Goal: Transaction & Acquisition: Purchase product/service

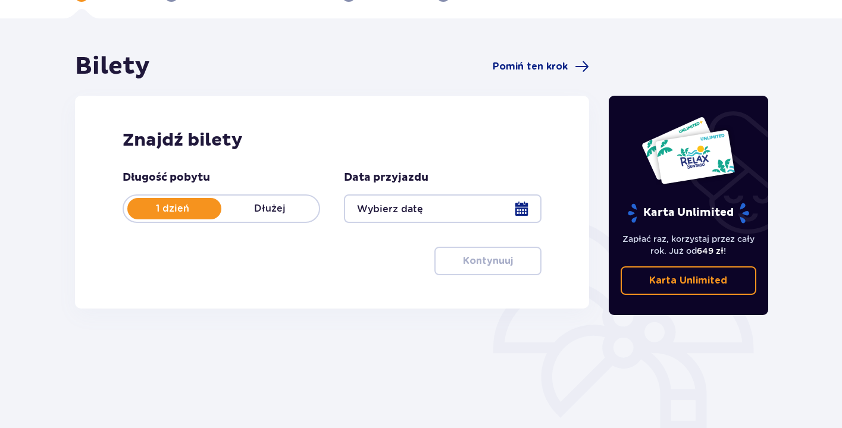
scroll to position [76, 0]
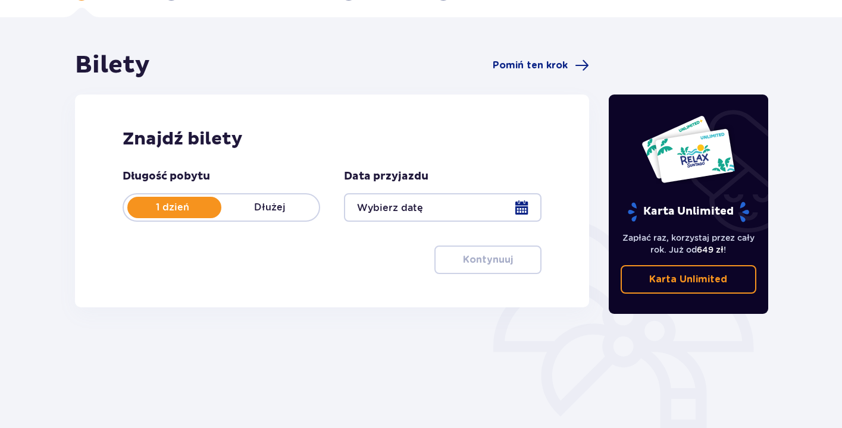
click at [432, 214] on div at bounding box center [442, 207] width 197 height 29
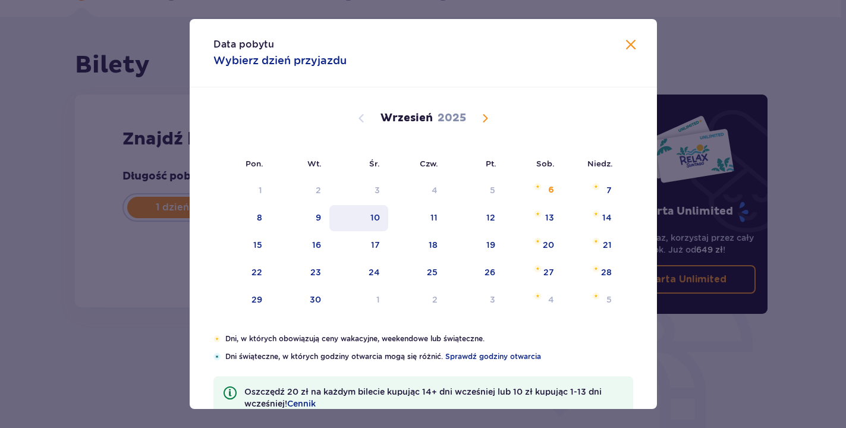
click at [372, 214] on div "10" at bounding box center [376, 218] width 10 height 12
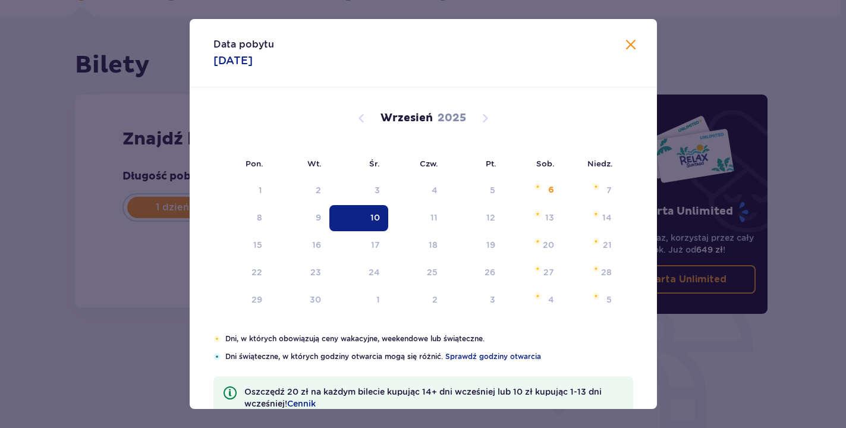
type input "10.09.25"
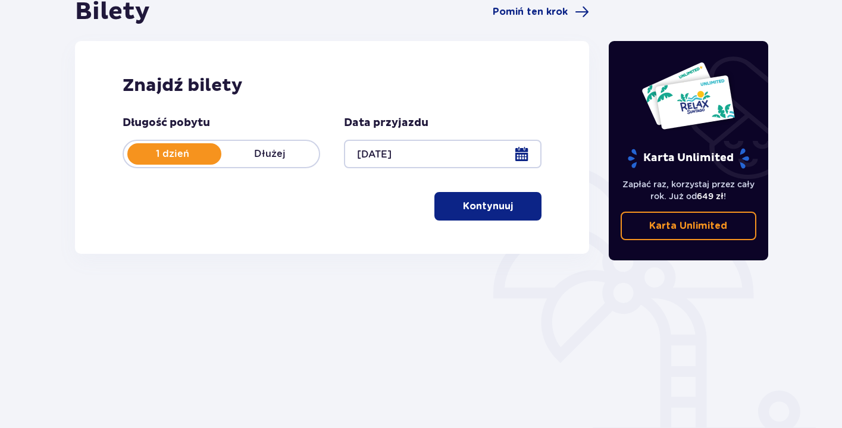
scroll to position [132, 0]
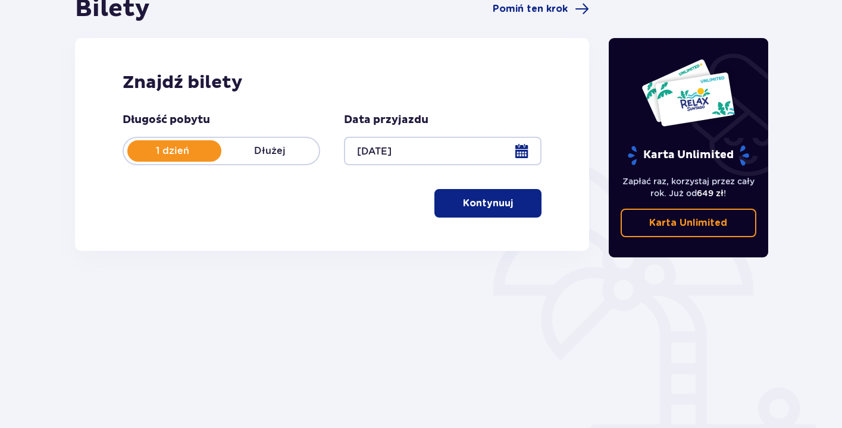
click at [495, 215] on button "Kontynuuj" at bounding box center [487, 203] width 107 height 29
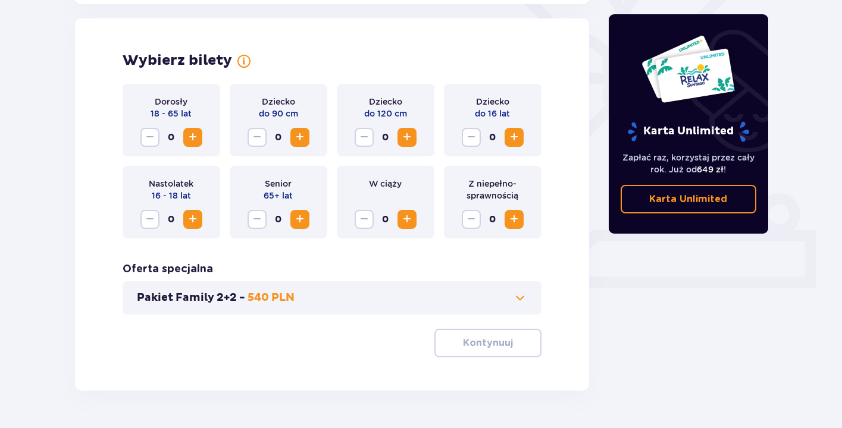
scroll to position [331, 0]
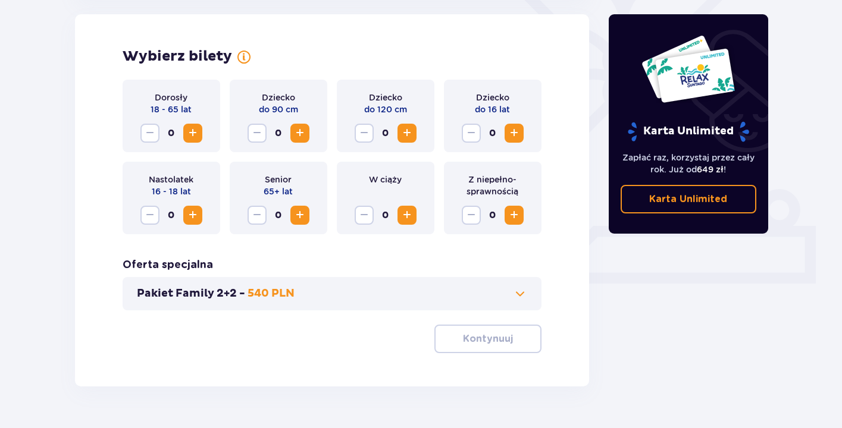
click at [192, 128] on span "Increase" at bounding box center [193, 133] width 14 height 14
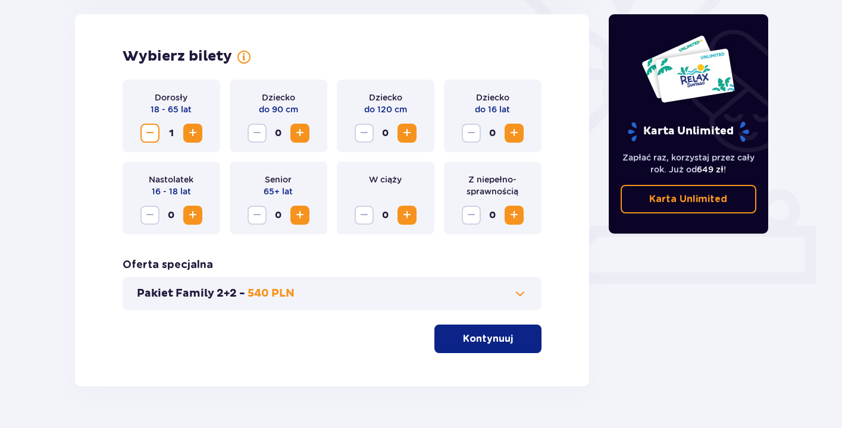
click at [192, 128] on span "Increase" at bounding box center [193, 133] width 14 height 14
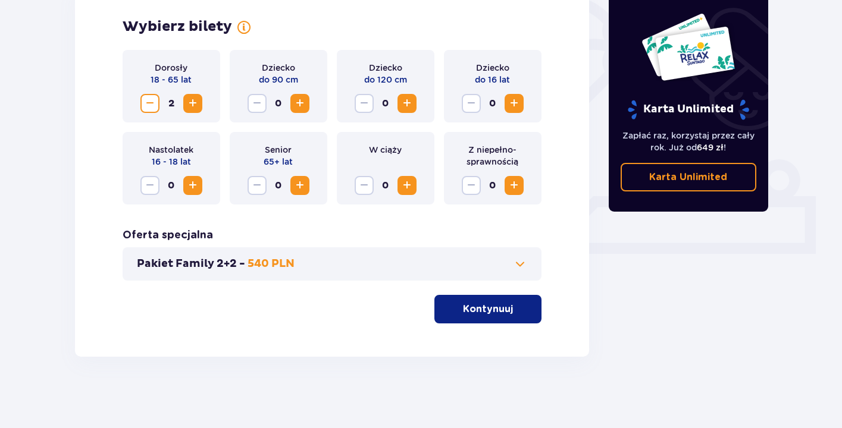
scroll to position [360, 0]
click at [493, 314] on p "Kontynuuj" at bounding box center [488, 309] width 50 height 13
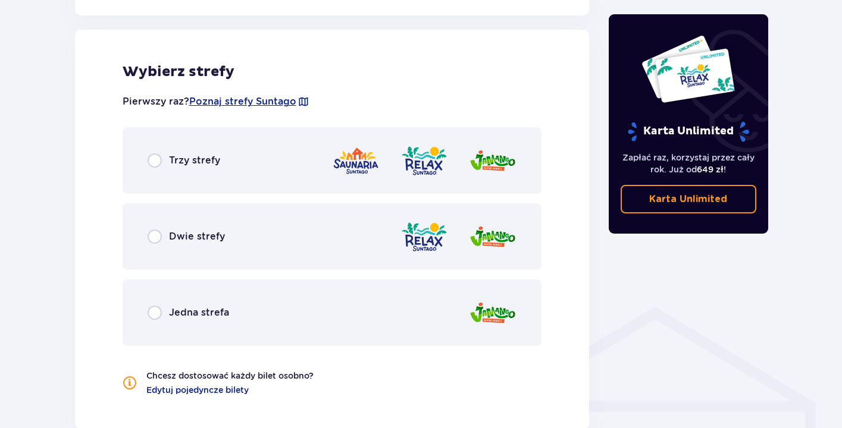
scroll to position [660, 0]
click at [154, 153] on input "radio" at bounding box center [154, 159] width 14 height 14
radio input "true"
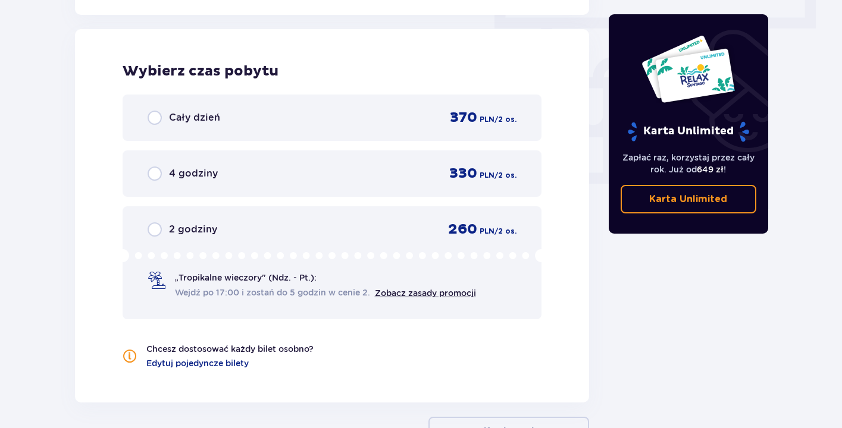
scroll to position [1074, 0]
click at [158, 171] on input "radio" at bounding box center [154, 173] width 14 height 14
radio input "true"
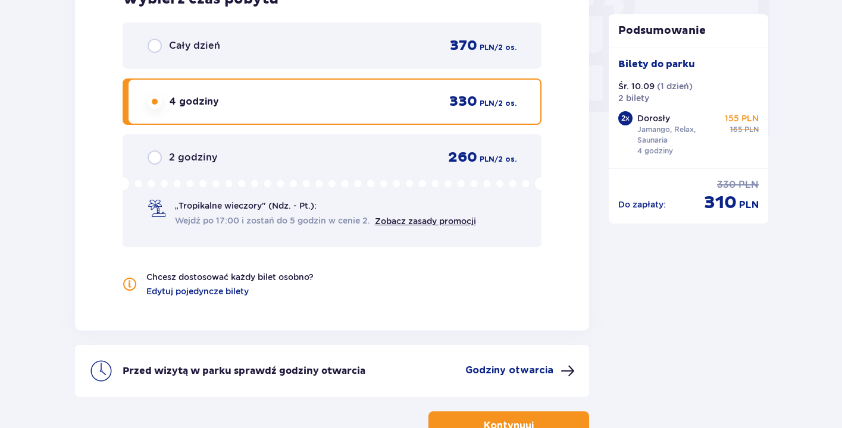
scroll to position [1151, 0]
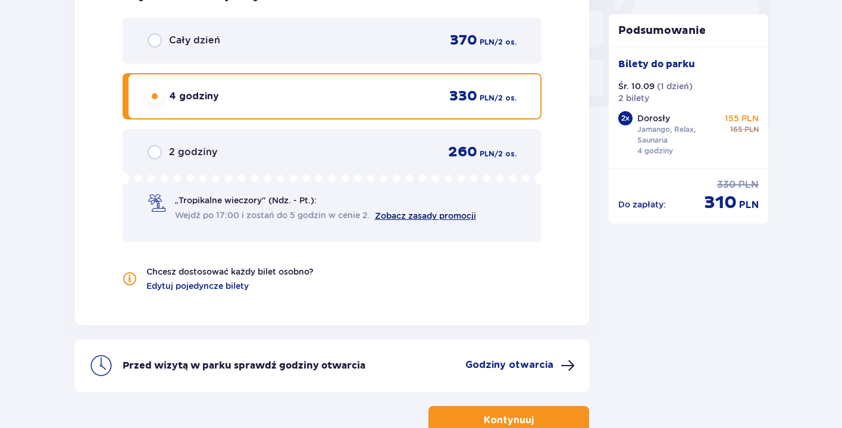
click at [412, 216] on link "Zobacz zasady promocji" at bounding box center [425, 216] width 101 height 10
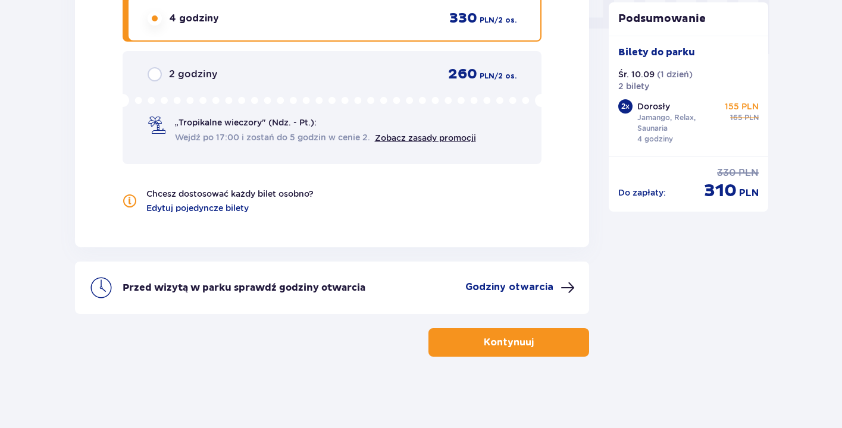
scroll to position [1229, 0]
click at [533, 343] on span "button" at bounding box center [536, 342] width 14 height 14
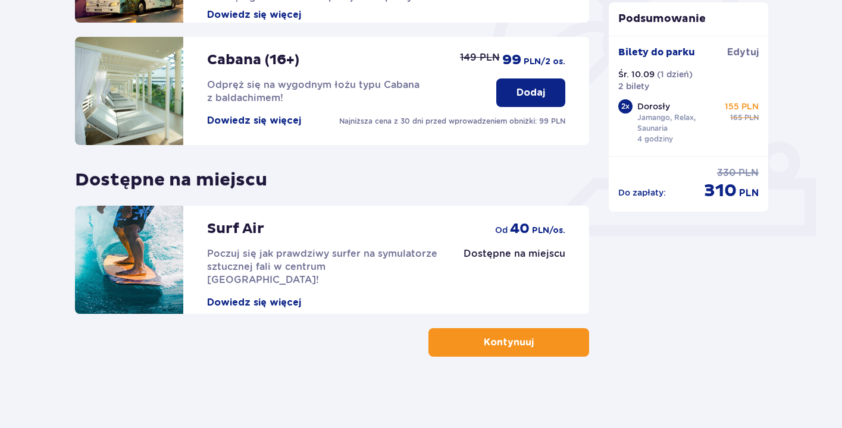
scroll to position [378, 0]
click at [455, 344] on button "Kontynuuj" at bounding box center [508, 342] width 161 height 29
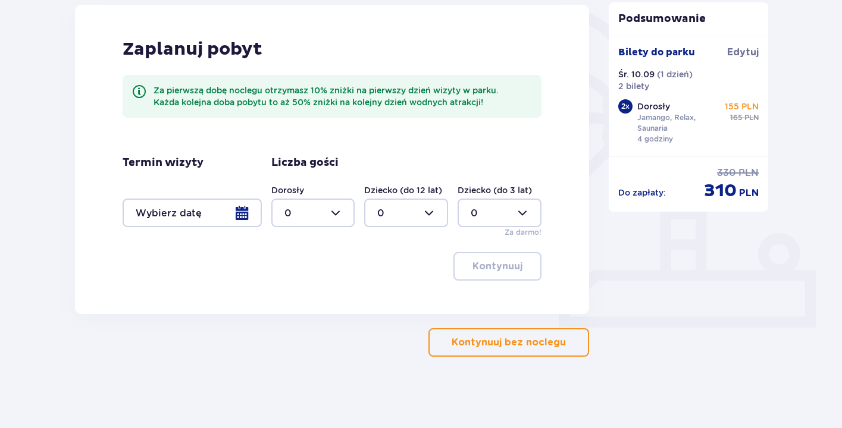
click at [473, 340] on p "Kontynuuj bez noclegu" at bounding box center [508, 342] width 114 height 13
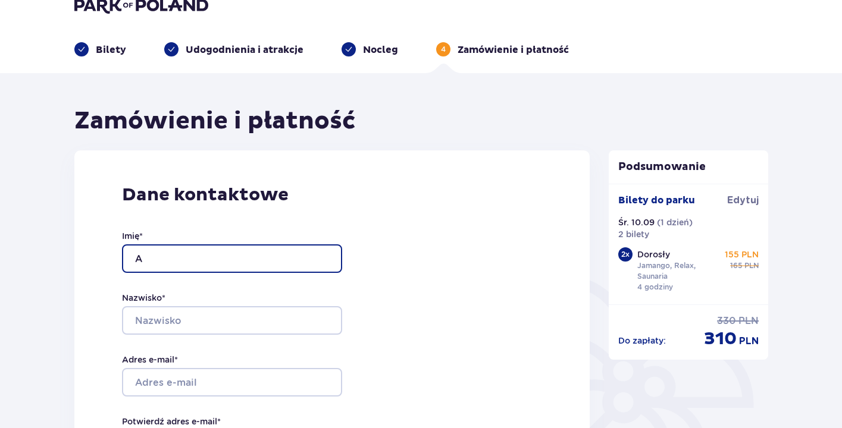
scroll to position [19, 0]
type input "Alicja"
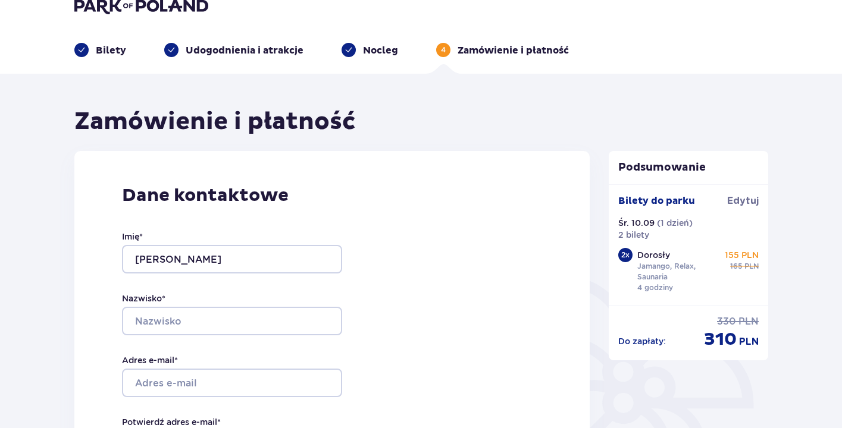
type input "Conrada 18/36"
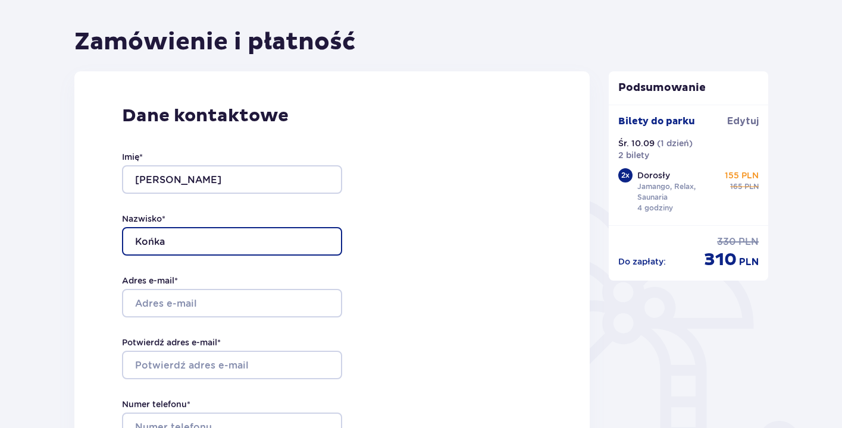
scroll to position [99, 0]
type input "Końka"
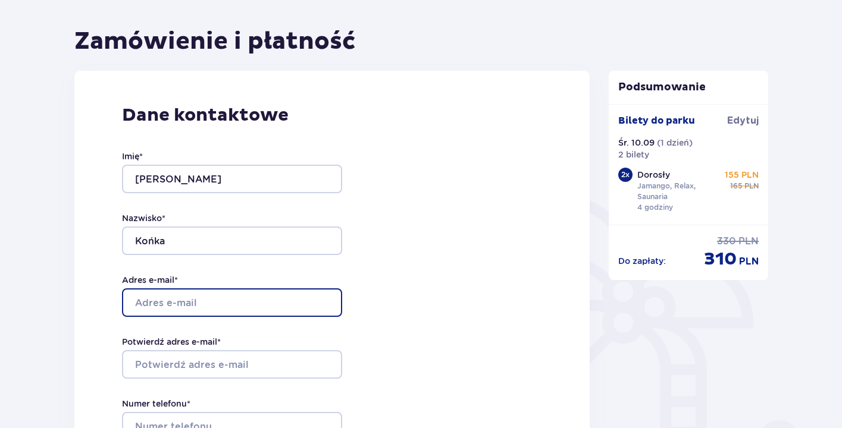
type input "[EMAIL_ADDRESS][DOMAIN_NAME]"
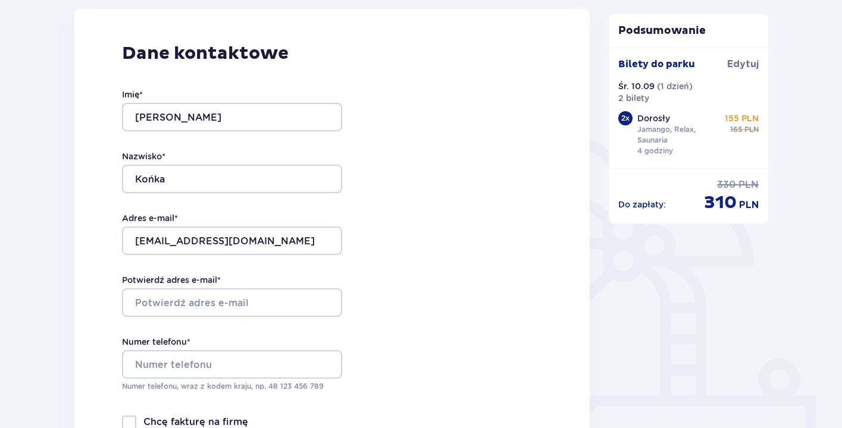
scroll to position [162, 0]
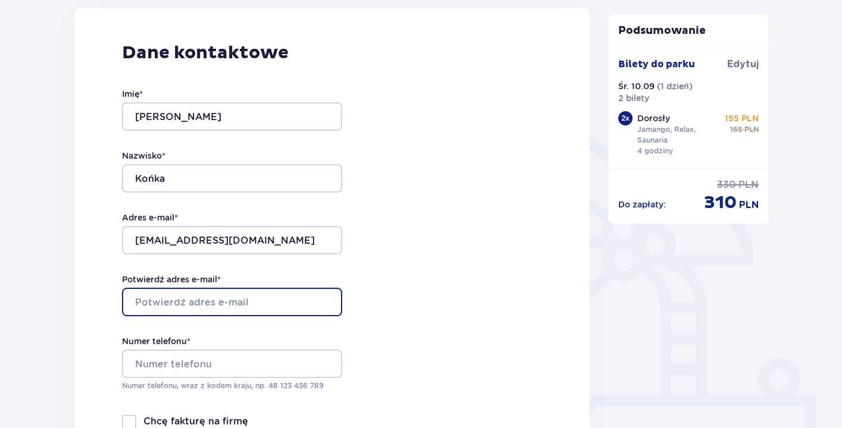
type input "[EMAIL_ADDRESS][DOMAIN_NAME]"
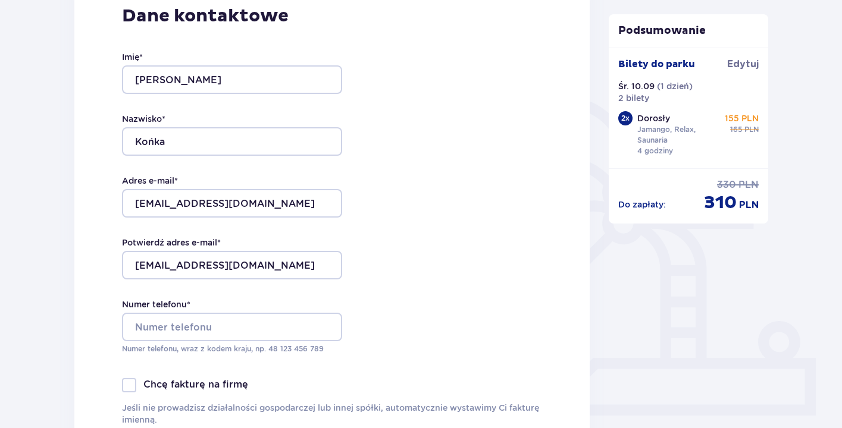
scroll to position [203, 0]
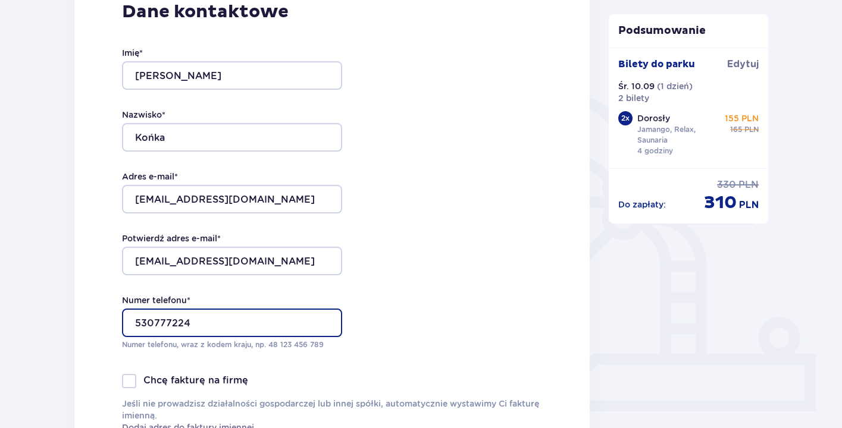
type input "530777224"
click at [96, 302] on div "Dane kontaktowe Imię * Alicja Nazwisko * Końka Adres e-mail * ala_konk@vp.pl Po…" at bounding box center [332, 217] width 516 height 500
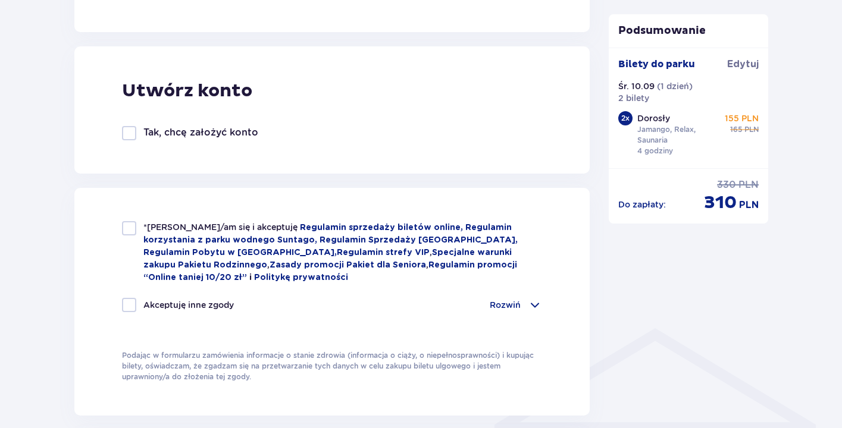
scroll to position [636, 0]
click at [128, 229] on div at bounding box center [129, 229] width 14 height 14
checkbox input "true"
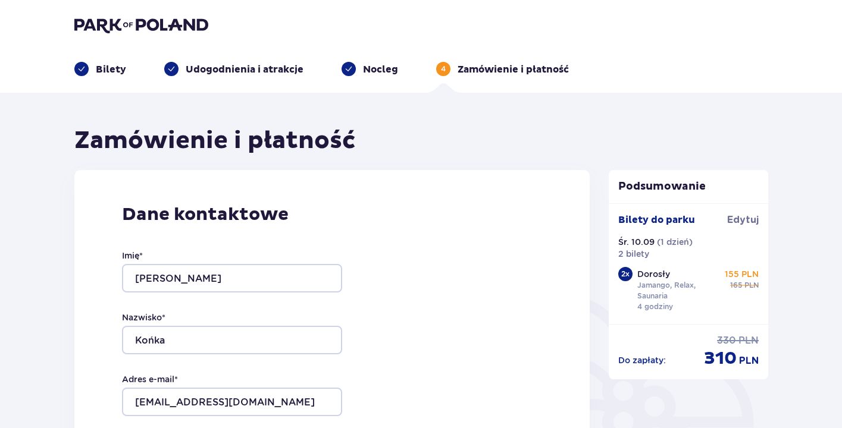
scroll to position [0, 0]
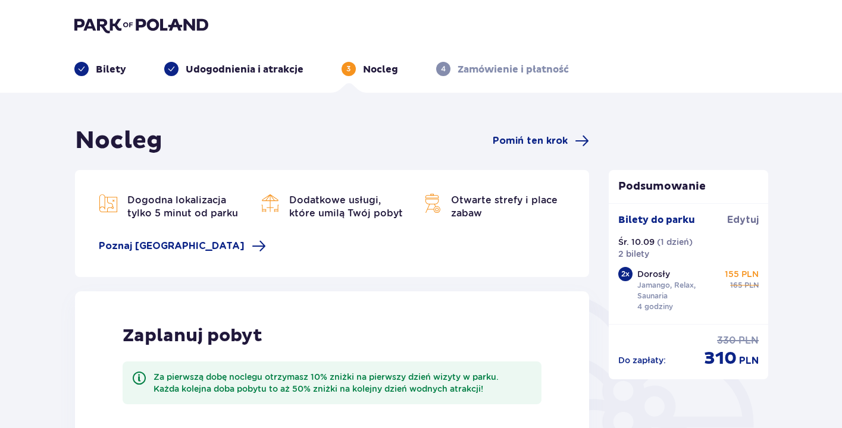
scroll to position [287, 0]
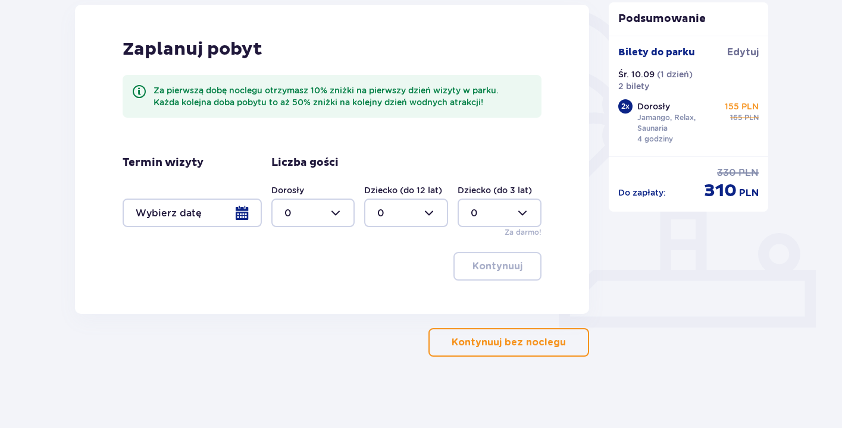
scroll to position [378, 0]
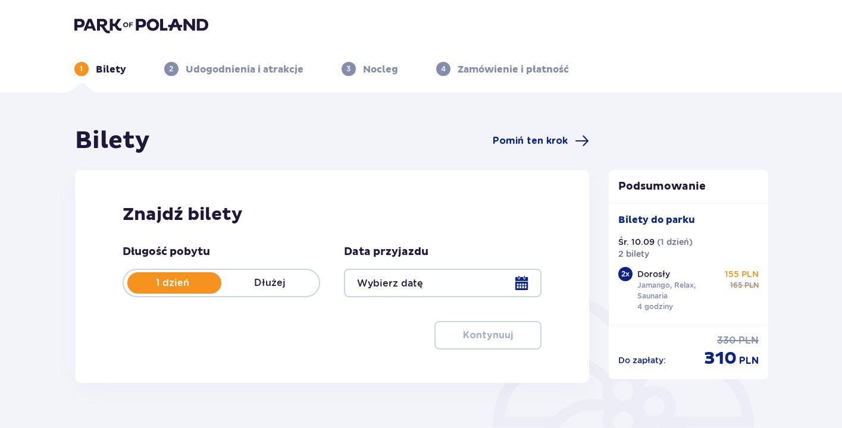
type input "10.09.25"
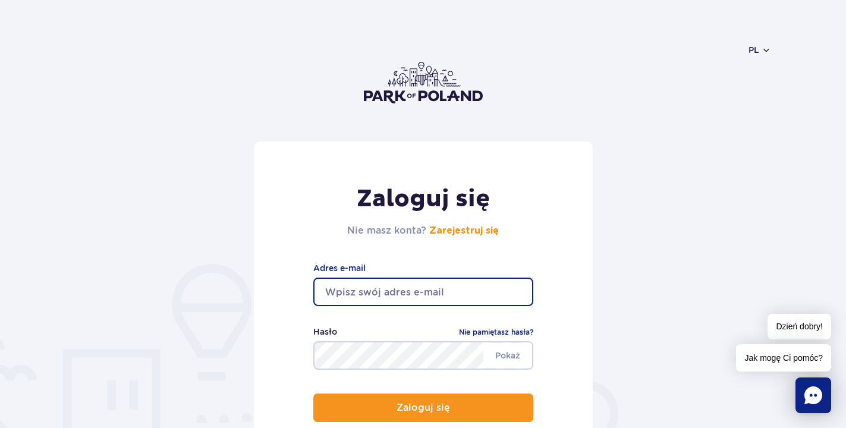
type input "[EMAIL_ADDRESS][DOMAIN_NAME]"
click at [423, 408] on button "Zaloguj się" at bounding box center [423, 408] width 220 height 29
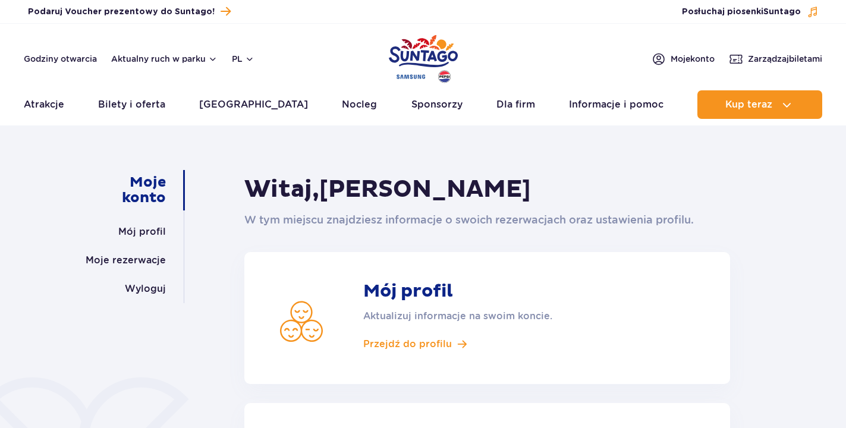
click at [411, 361] on div "Mój profil Aktualizuj informacje na swoim koncie. Przejdź do profilu Moje rezer…" at bounding box center [487, 391] width 486 height 316
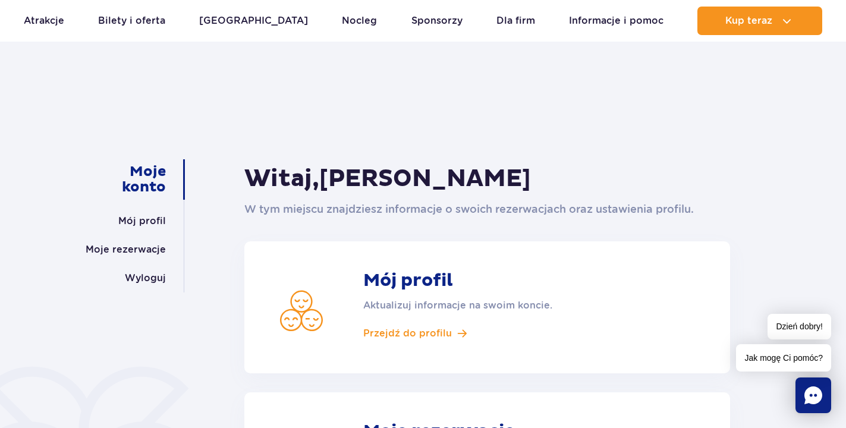
scroll to position [9, 0]
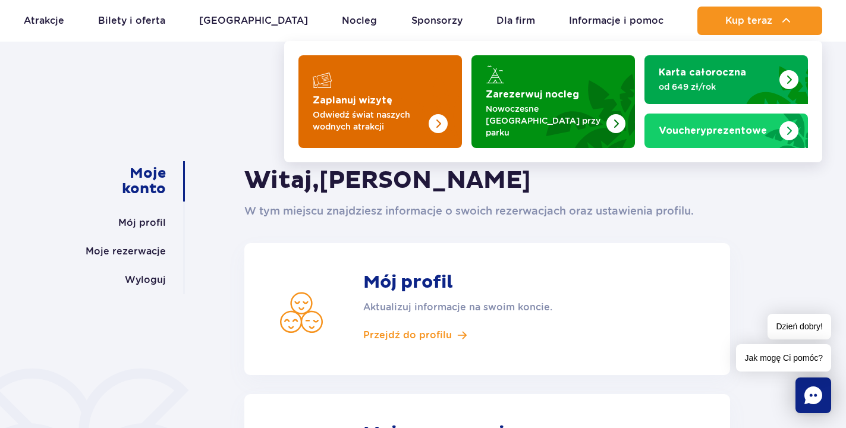
click at [419, 102] on img "Zaplanuj wizytę" at bounding box center [415, 101] width 95 height 93
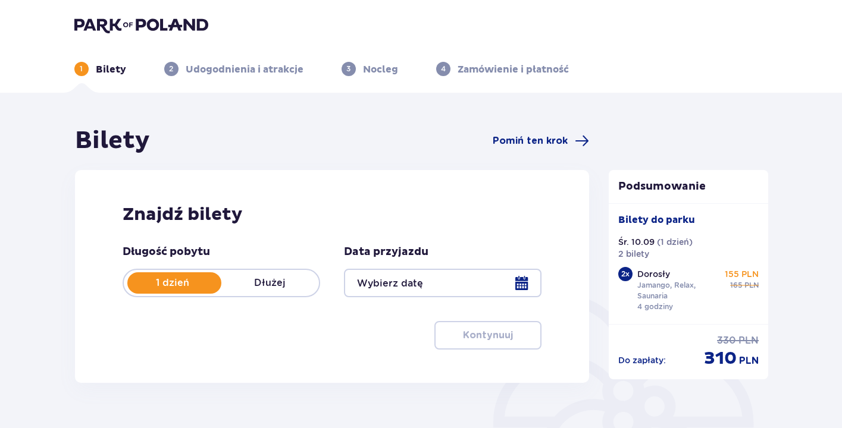
type input "[DATE]"
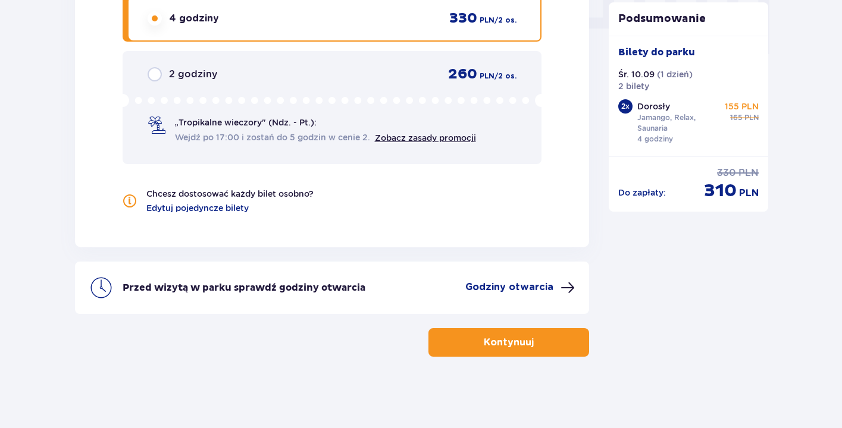
scroll to position [1229, 0]
click at [484, 338] on p "Kontynuuj" at bounding box center [509, 342] width 50 height 13
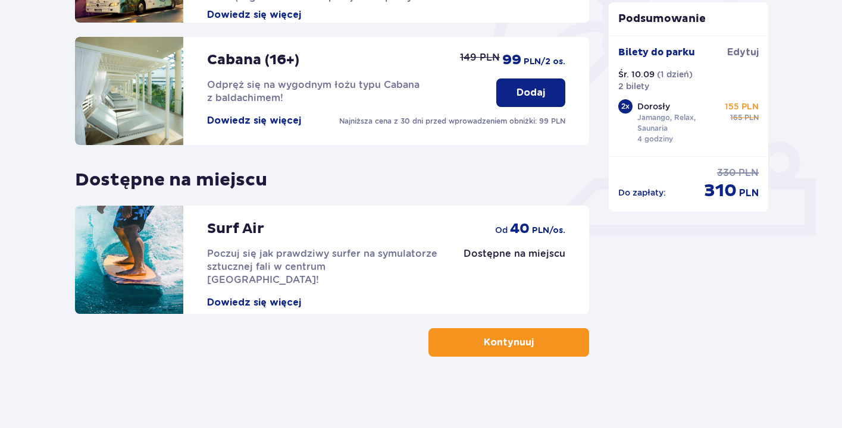
click at [484, 338] on p "Kontynuuj" at bounding box center [509, 342] width 50 height 13
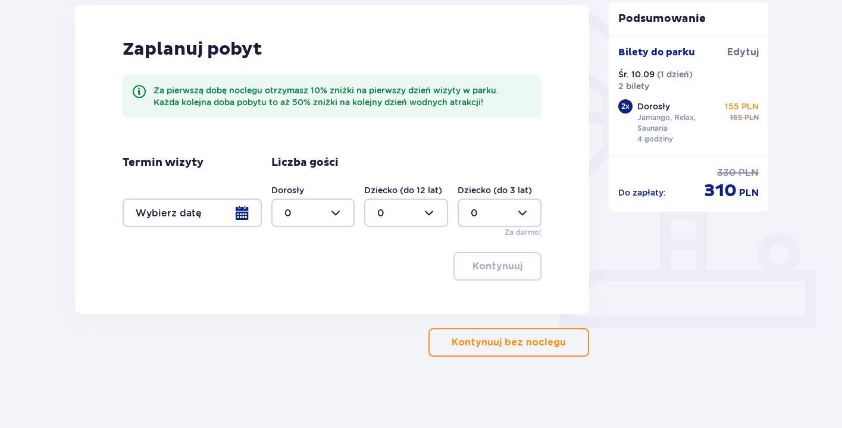
click at [481, 338] on p "Kontynuuj bez noclegu" at bounding box center [508, 342] width 114 height 13
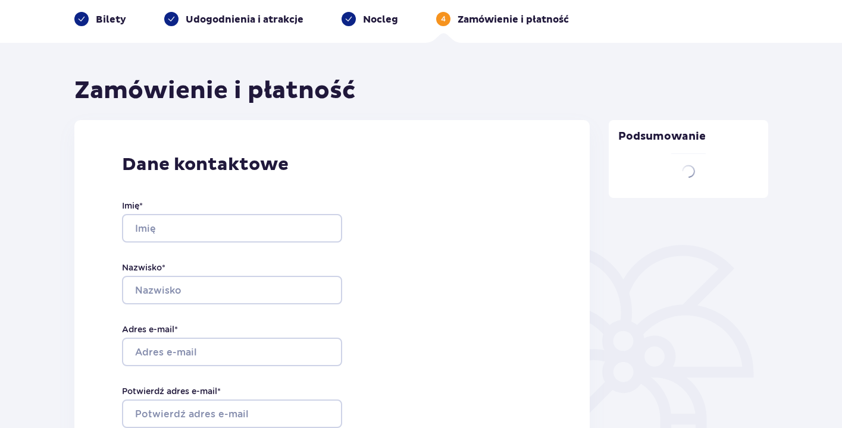
type input "Alicja"
type input "Końka"
type input "[EMAIL_ADDRESS][DOMAIN_NAME]"
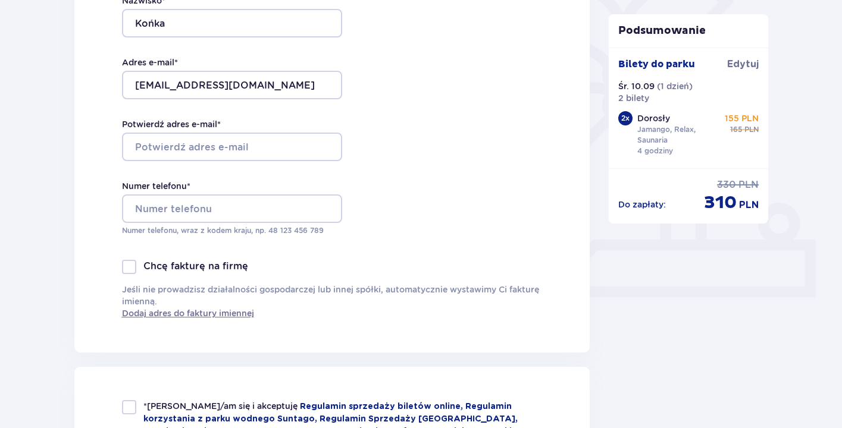
scroll to position [318, 0]
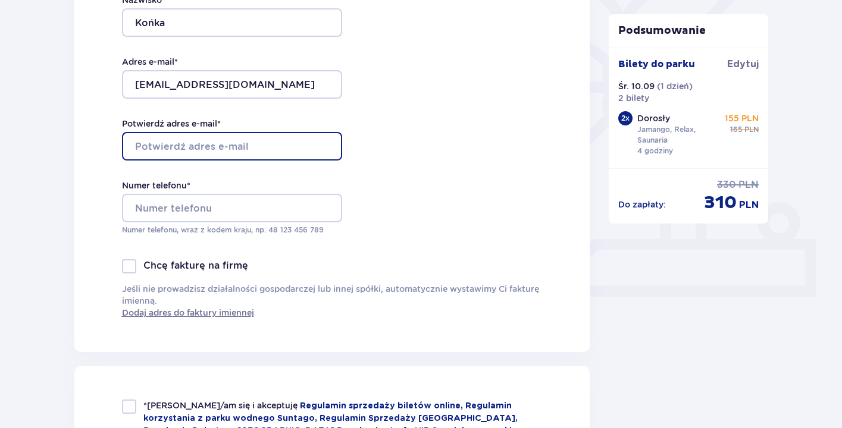
type input "[EMAIL_ADDRESS][DOMAIN_NAME]"
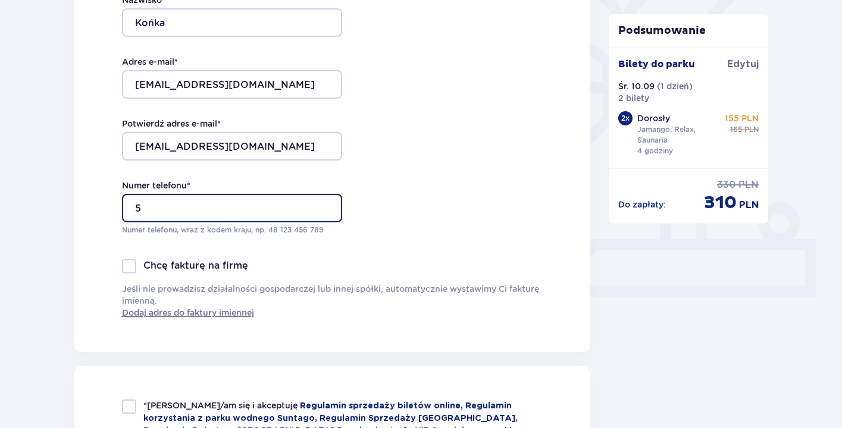
type input "53"
type input "530777224"
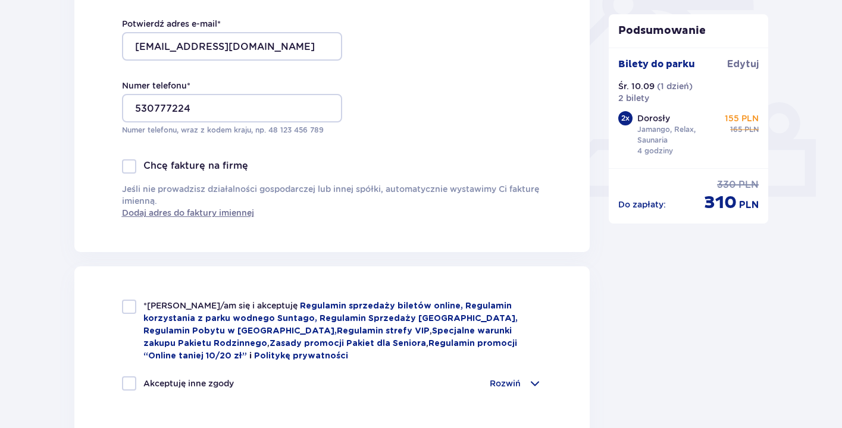
scroll to position [420, 0]
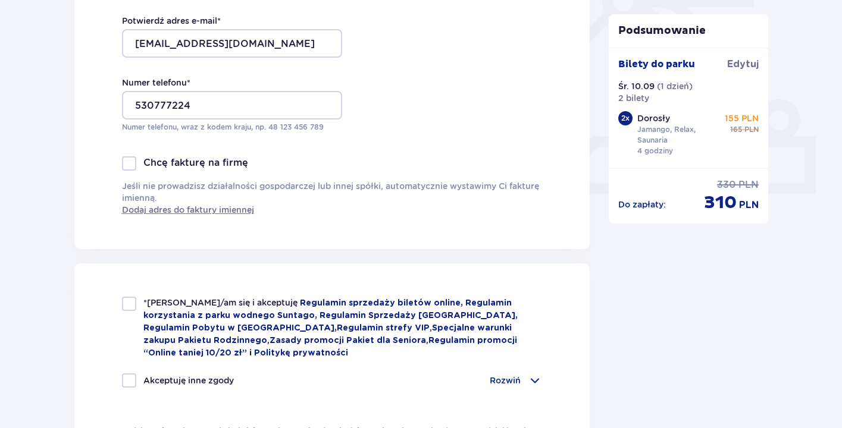
click at [132, 306] on div at bounding box center [129, 304] width 14 height 14
checkbox input "true"
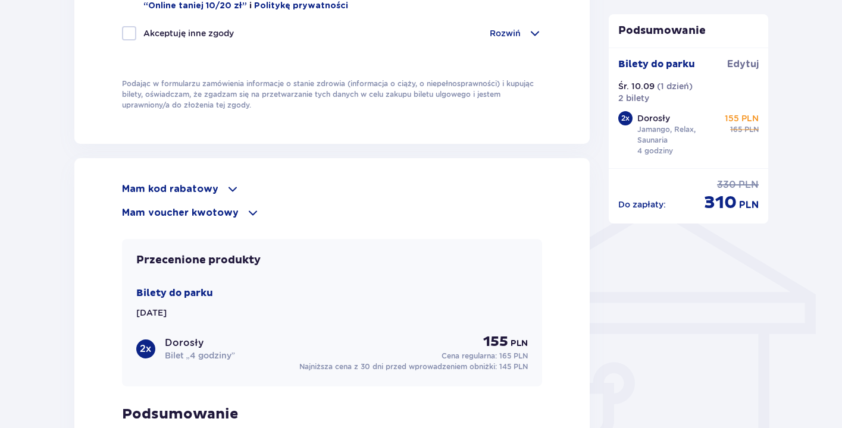
scroll to position [770, 0]
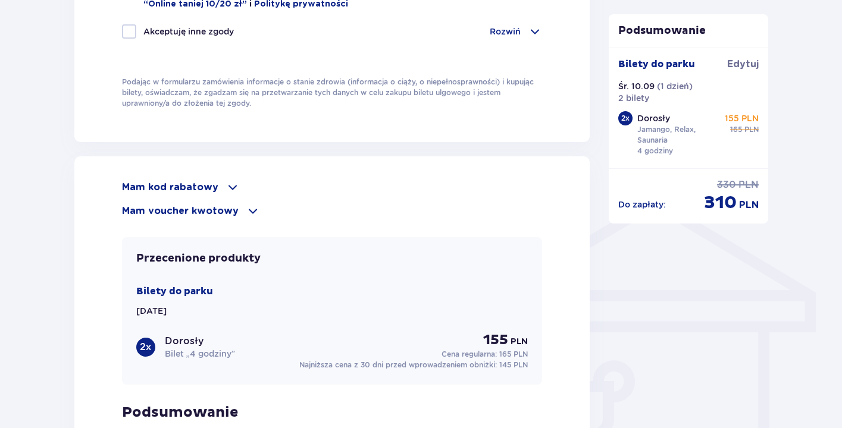
click at [225, 187] on span at bounding box center [232, 187] width 14 height 14
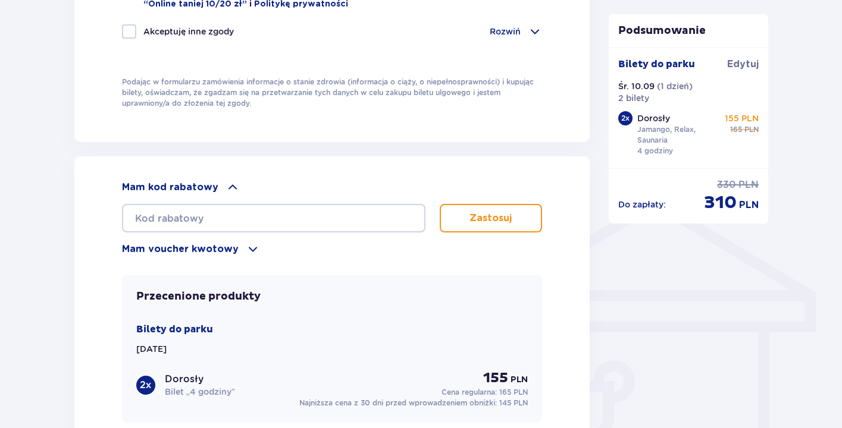
click at [225, 187] on span at bounding box center [232, 187] width 14 height 14
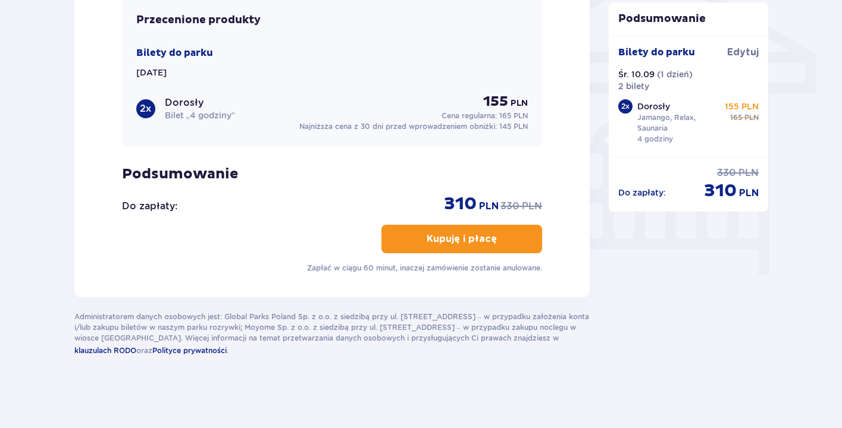
scroll to position [1008, 0]
click at [437, 234] on p "Kupuję i płacę" at bounding box center [461, 239] width 70 height 13
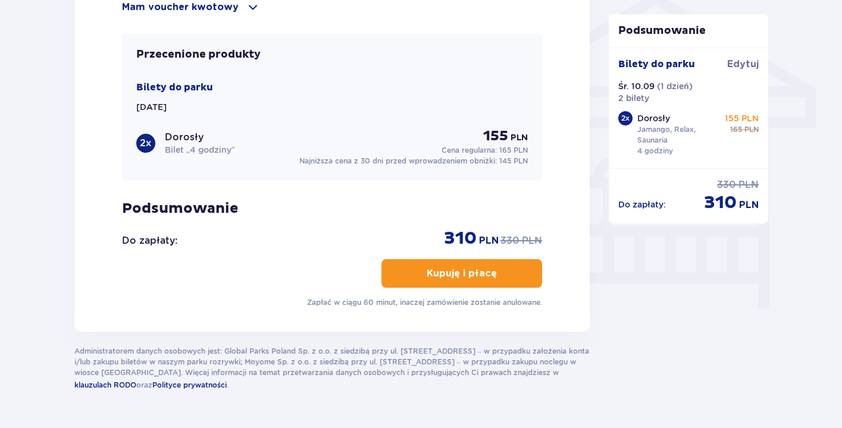
scroll to position [967, 0]
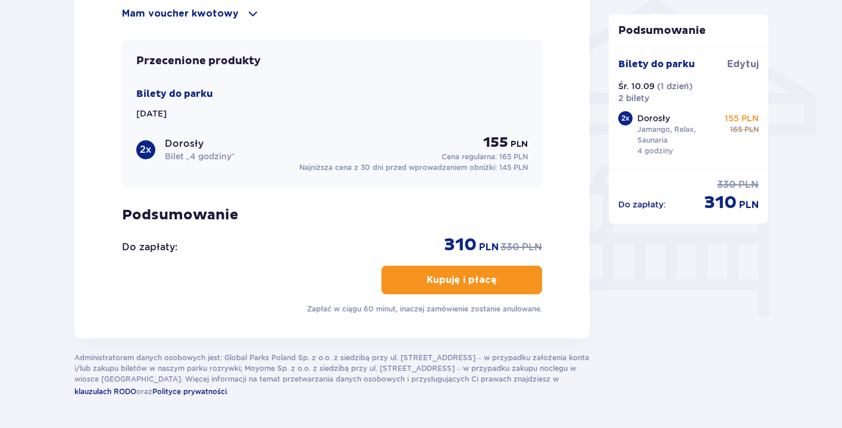
click at [413, 283] on button "Kupuję i płacę" at bounding box center [461, 280] width 161 height 29
